Goal: Transaction & Acquisition: Book appointment/travel/reservation

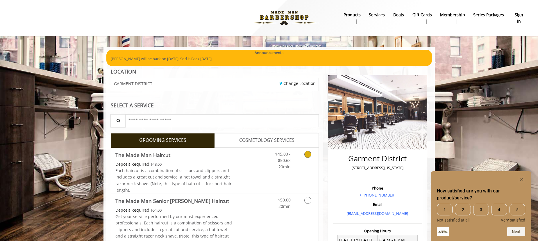
click at [306, 154] on icon "Grooming services" at bounding box center [308, 154] width 7 height 7
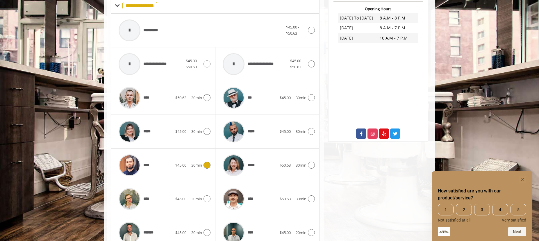
scroll to position [193, 0]
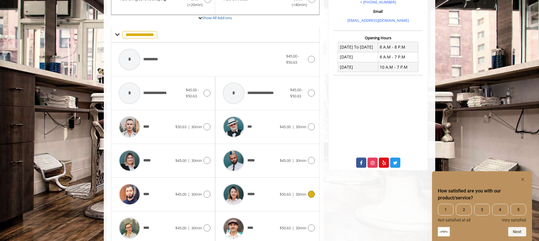
click at [311, 197] on icon at bounding box center [311, 194] width 7 height 7
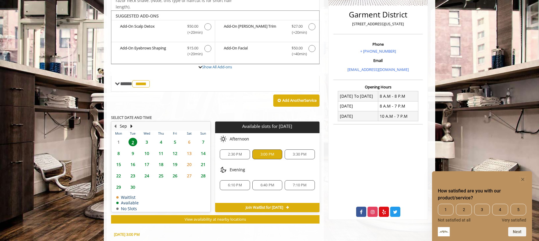
scroll to position [249, 0]
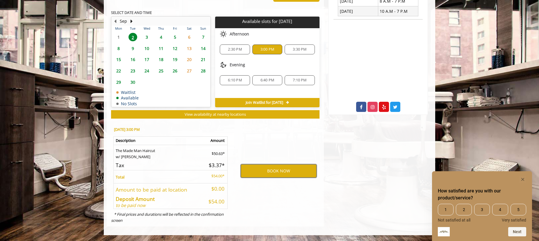
click at [277, 172] on button "BOOK NOW" at bounding box center [279, 170] width 76 height 13
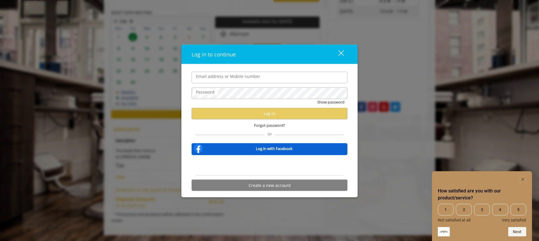
click at [221, 74] on input "Email address or Mobile number" at bounding box center [270, 78] width 156 height 12
type input "**********"
click at [215, 92] on label "Password" at bounding box center [205, 92] width 24 height 6
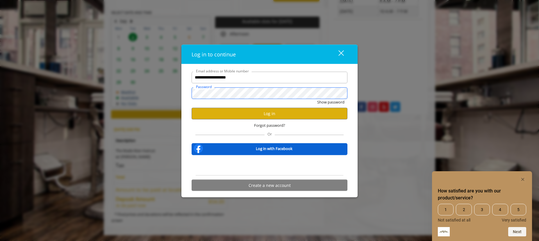
click at [317, 99] on button "Show password" at bounding box center [330, 102] width 27 height 6
click at [330, 100] on button "Hide password" at bounding box center [332, 102] width 26 height 6
click at [289, 111] on button "Log in" at bounding box center [270, 113] width 156 height 11
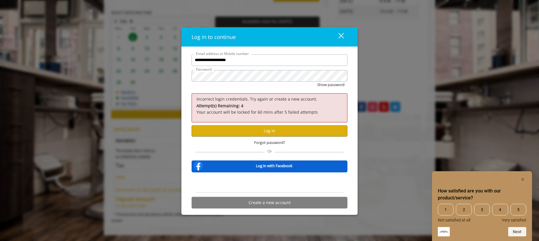
click at [341, 38] on div "close" at bounding box center [338, 37] width 12 height 9
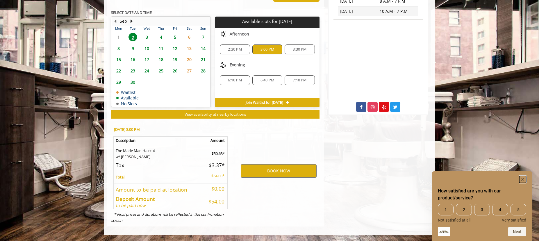
click at [523, 178] on rect "Hide survey" at bounding box center [522, 179] width 7 height 7
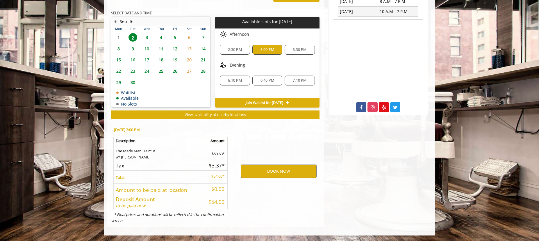
scroll to position [249, 0]
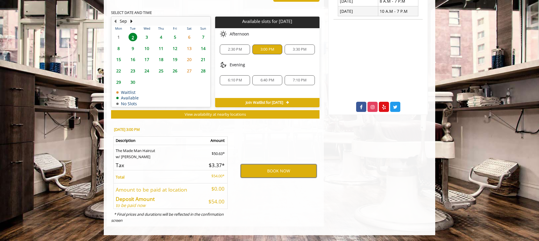
click at [284, 171] on button "BOOK NOW" at bounding box center [279, 170] width 76 height 13
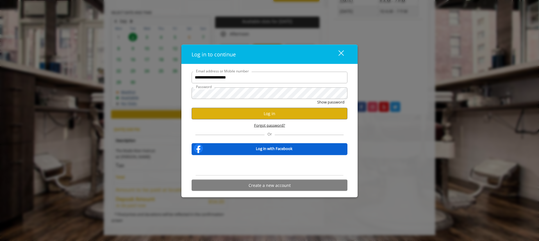
click at [275, 126] on span "Forgot password?" at bounding box center [269, 125] width 31 height 6
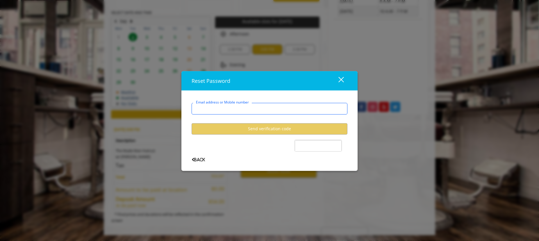
click at [242, 111] on input "Email address or Mobile number" at bounding box center [270, 109] width 156 height 12
click at [240, 109] on input "Email address or Mobile number" at bounding box center [270, 109] width 156 height 12
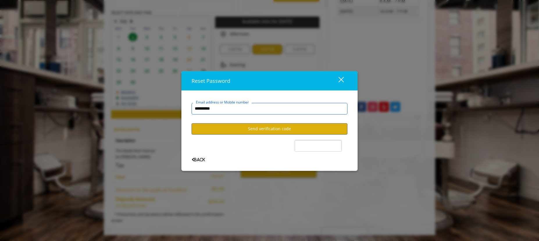
type input "**********"
click at [264, 132] on button "Send verification code" at bounding box center [270, 128] width 156 height 11
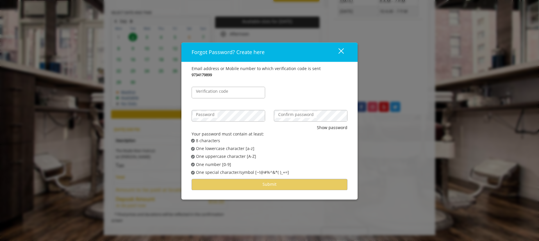
click at [228, 91] on label "Verification code" at bounding box center [212, 91] width 38 height 6
click at [228, 91] on input "Verification code" at bounding box center [229, 93] width 74 height 12
click at [339, 51] on div "close" at bounding box center [338, 52] width 12 height 9
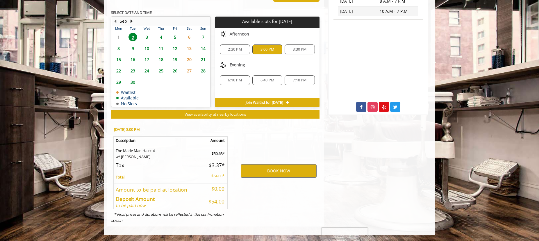
click at [280, 181] on div "BOOK NOW" at bounding box center [279, 171] width 90 height 99
click at [281, 173] on button "BOOK NOW" at bounding box center [279, 170] width 76 height 13
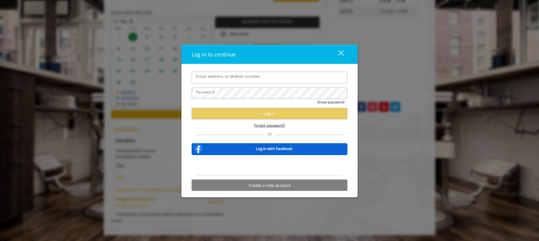
click at [270, 126] on span "Forgot password?" at bounding box center [269, 125] width 31 height 6
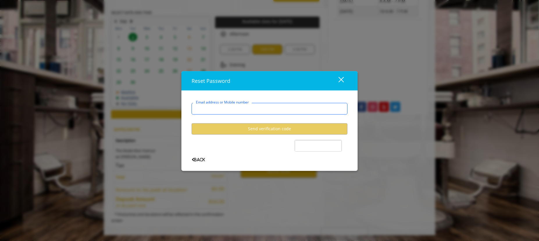
click at [240, 112] on input "Email address or Mobile number" at bounding box center [270, 109] width 156 height 12
click at [227, 110] on input "Email address or Mobile number" at bounding box center [270, 109] width 156 height 12
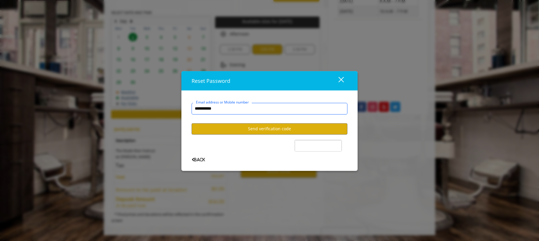
click at [244, 110] on input "**********" at bounding box center [270, 109] width 156 height 12
click at [245, 111] on input "**********" at bounding box center [270, 109] width 156 height 12
type input "**********"
click at [291, 131] on button "Send verification code" at bounding box center [270, 128] width 156 height 11
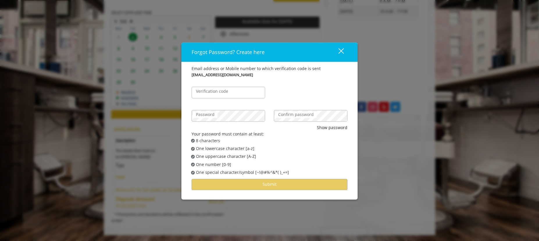
click at [222, 92] on label "Verification code" at bounding box center [212, 91] width 38 height 6
click at [222, 92] on input "Verification code" at bounding box center [229, 93] width 74 height 12
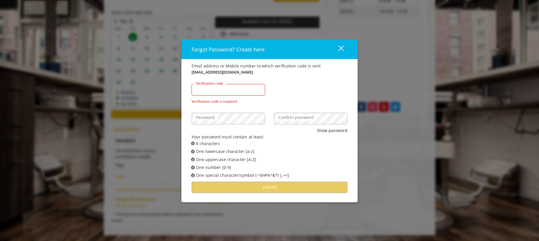
click at [224, 87] on input "Verification code" at bounding box center [229, 90] width 74 height 12
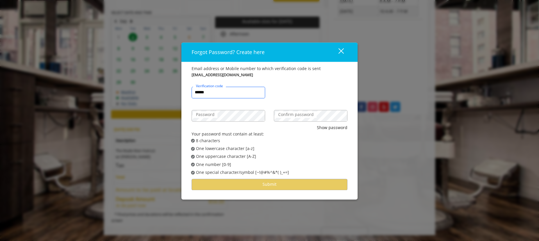
type input "******"
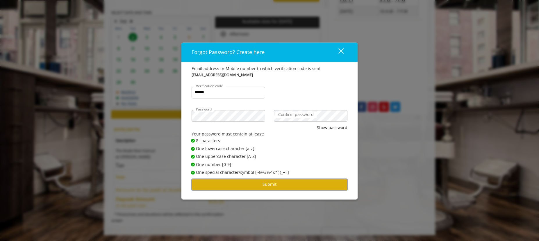
click at [275, 185] on button "Submit" at bounding box center [270, 184] width 156 height 11
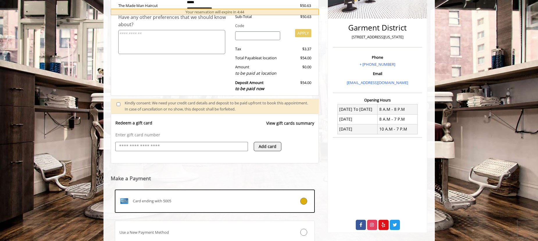
scroll to position [177, 0]
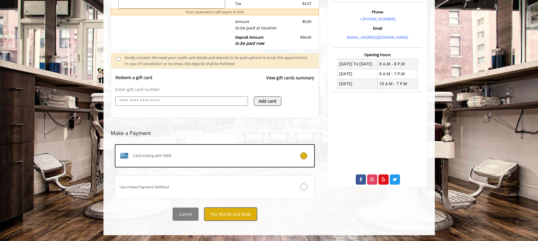
click at [228, 215] on button "Pay $54.00 and Book" at bounding box center [230, 214] width 53 height 13
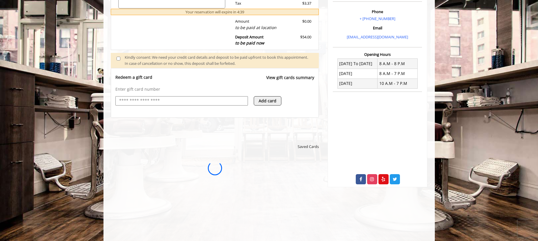
scroll to position [0, 0]
